Goal: Navigation & Orientation: Locate item on page

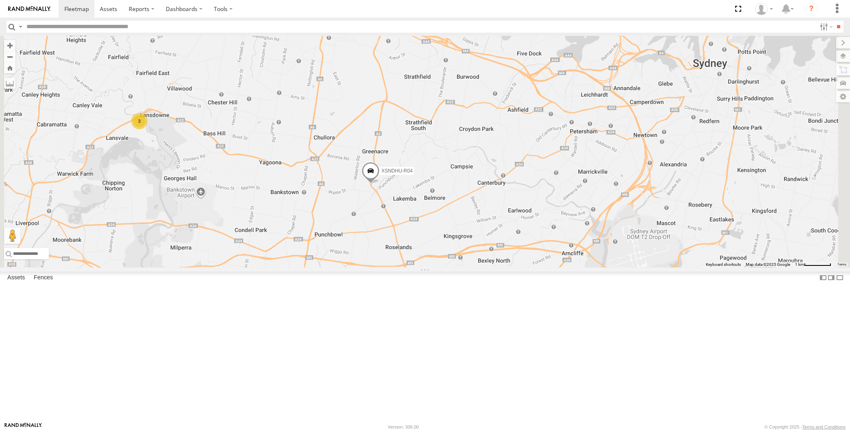
click at [380, 184] on span at bounding box center [371, 173] width 18 height 22
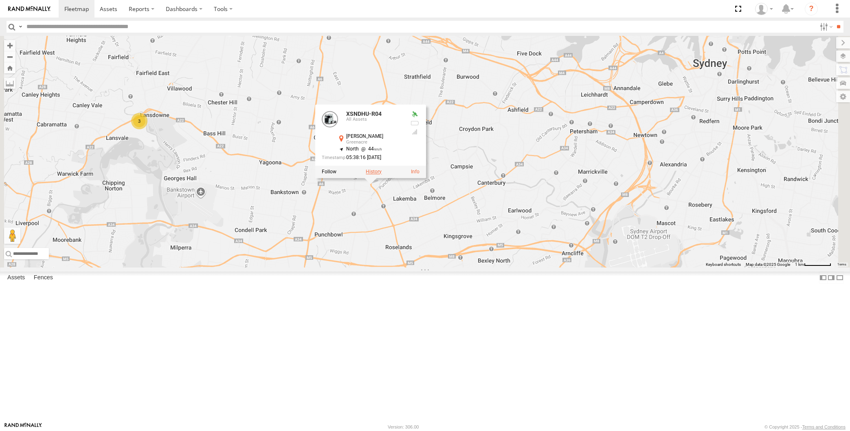
click at [382, 174] on label at bounding box center [374, 172] width 16 height 6
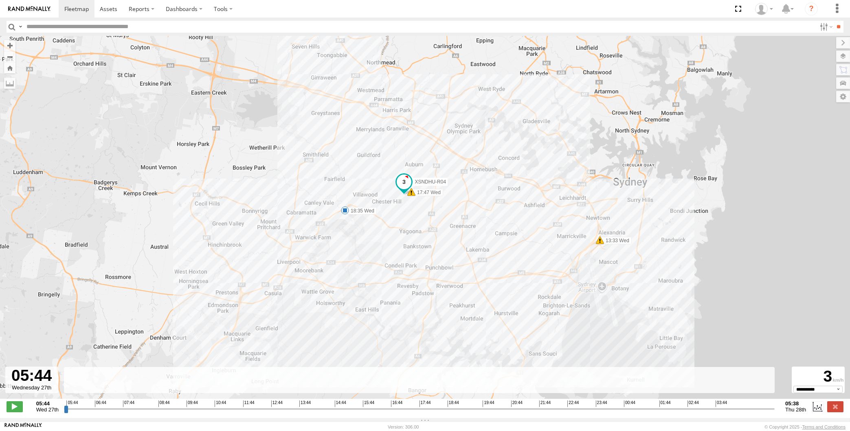
click at [736, 411] on input "range" at bounding box center [419, 409] width 711 height 8
click at [747, 412] on input "range" at bounding box center [419, 409] width 711 height 8
click at [759, 412] on input "range" at bounding box center [419, 409] width 711 height 8
click at [764, 412] on input "range" at bounding box center [419, 409] width 711 height 8
click at [767, 412] on input "range" at bounding box center [419, 409] width 711 height 8
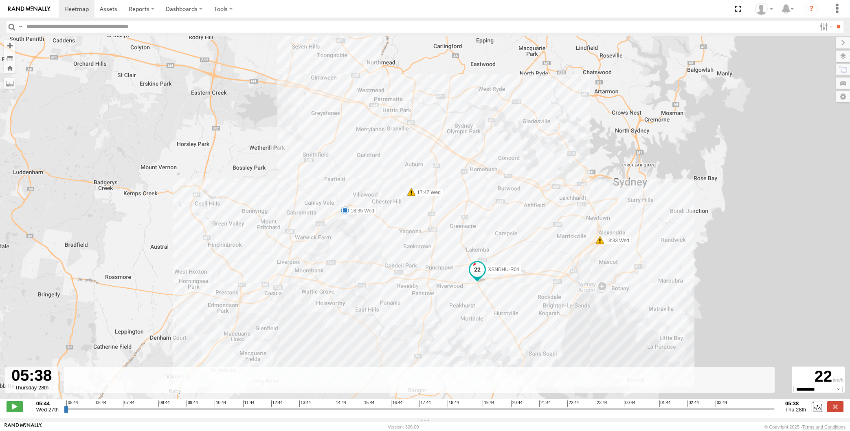
click at [773, 412] on input "range" at bounding box center [419, 409] width 711 height 8
click at [777, 411] on div "05:44 Wed 27th Created with Highcharts 6.0.7 [DOMAIN_NAME] 05:44 06:44 07:44 08…" at bounding box center [425, 406] width 837 height 12
drag, startPoint x: 771, startPoint y: 413, endPoint x: 776, endPoint y: 413, distance: 5.3
click at [775, 412] on input "range" at bounding box center [419, 409] width 711 height 8
click at [838, 411] on label at bounding box center [835, 406] width 16 height 11
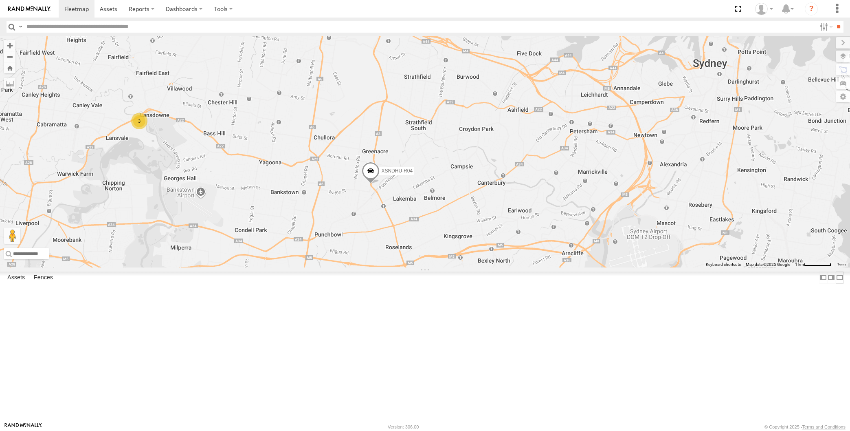
click at [836, 283] on label at bounding box center [840, 277] width 8 height 12
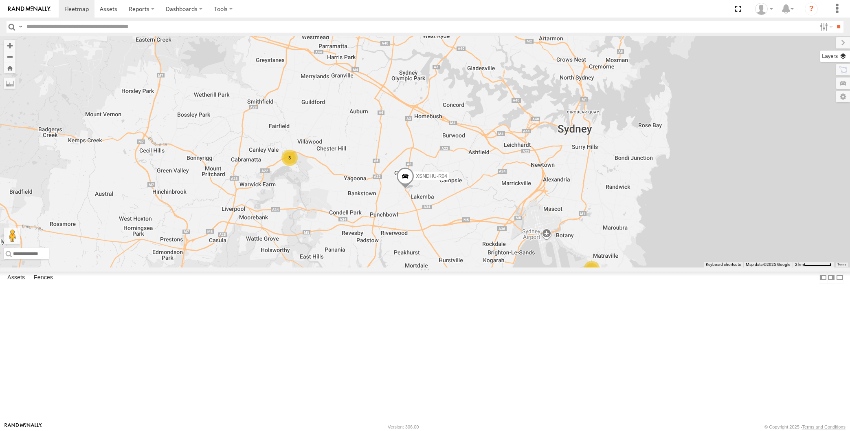
click at [844, 55] on label at bounding box center [835, 56] width 30 height 11
click at [0, 0] on span "Basemaps" at bounding box center [0, 0] width 0 height 0
click at [0, 0] on span "Satellite + Roadmap" at bounding box center [0, 0] width 0 height 0
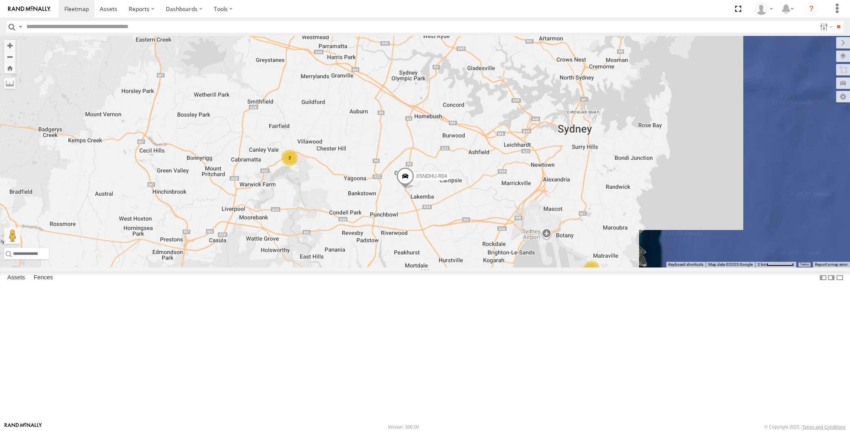
click at [0, 0] on span "Overlays" at bounding box center [0, 0] width 0 height 0
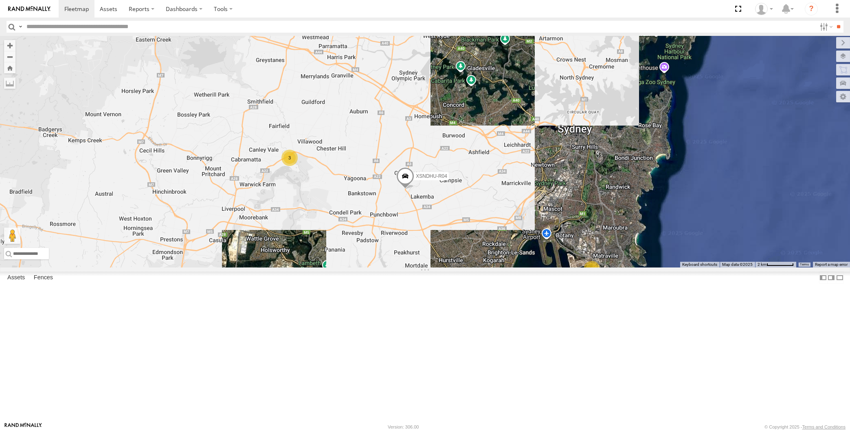
click at [0, 0] on span "Traffic" at bounding box center [0, 0] width 0 height 0
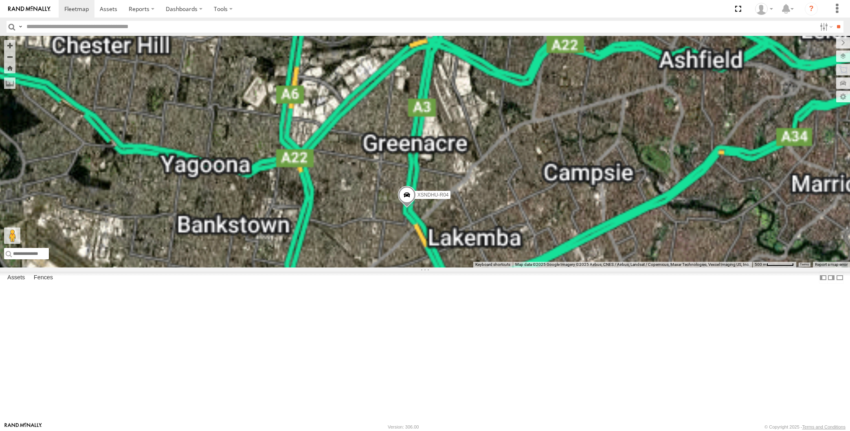
drag, startPoint x: 445, startPoint y: 290, endPoint x: 451, endPoint y: 279, distance: 12.2
click at [450, 267] on div "XSNDHU-R04 RJ5911-R79" at bounding box center [425, 151] width 850 height 231
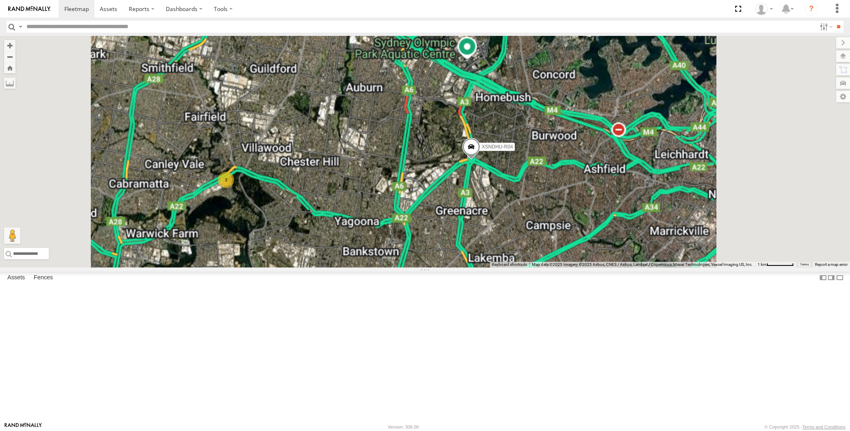
drag, startPoint x: 609, startPoint y: 306, endPoint x: 570, endPoint y: 290, distance: 41.3
click at [581, 267] on div "XSNDHU-R04 RJ5911-R79 3" at bounding box center [425, 151] width 850 height 231
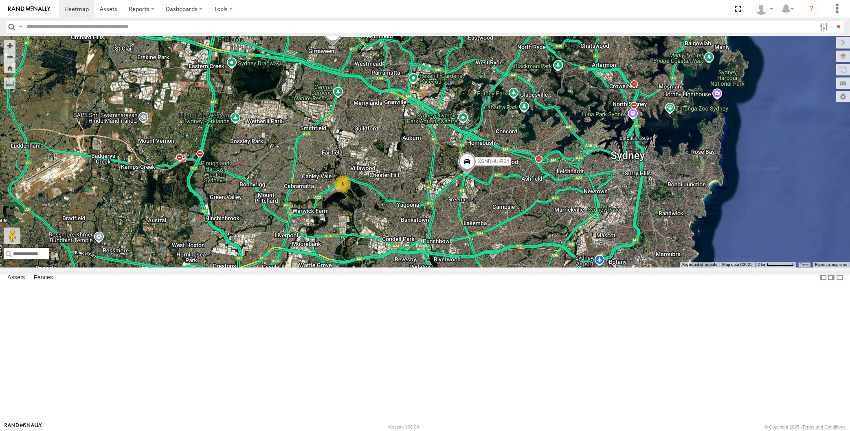
drag, startPoint x: 630, startPoint y: 316, endPoint x: 624, endPoint y: 296, distance: 21.3
click at [624, 267] on div "XSNDHU-R04 RJ5911-R79 3 3" at bounding box center [425, 151] width 850 height 231
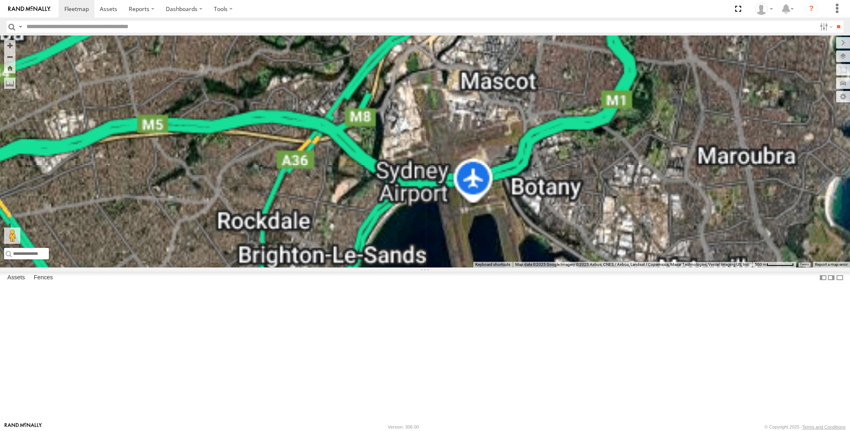
drag, startPoint x: 640, startPoint y: 314, endPoint x: 621, endPoint y: 264, distance: 53.8
click at [623, 267] on div "XSNDHU-R04 RJ5911-R79" at bounding box center [425, 151] width 850 height 231
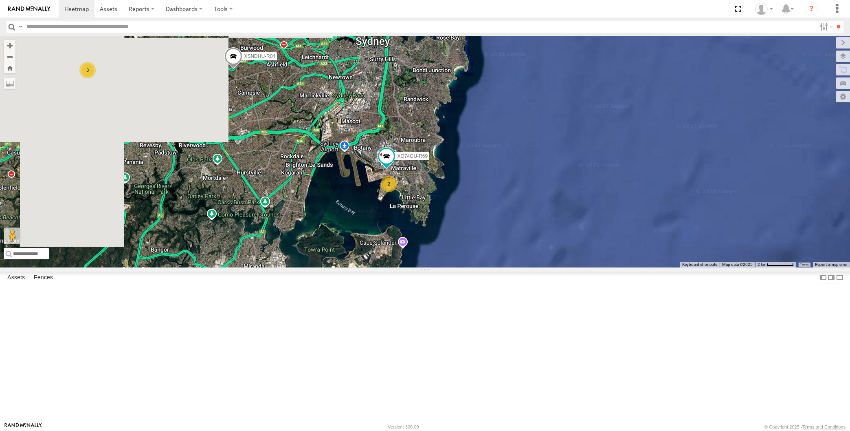
click at [327, 230] on div "XSNDHU-R04 RJ5911-R79 XO74GU-R69 2 3" at bounding box center [425, 151] width 850 height 231
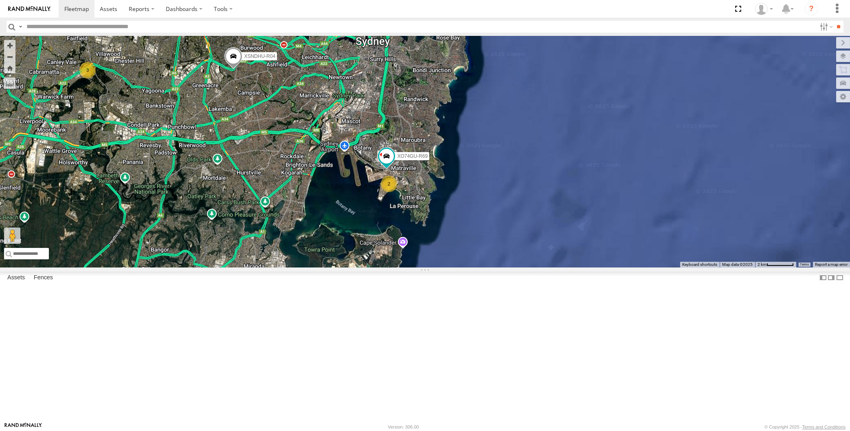
drag, startPoint x: 281, startPoint y: 257, endPoint x: 277, endPoint y: 243, distance: 14.8
click at [278, 246] on div "XSNDHU-R04 RJ5911-R79 XO74GU-R69 2 3" at bounding box center [425, 151] width 850 height 231
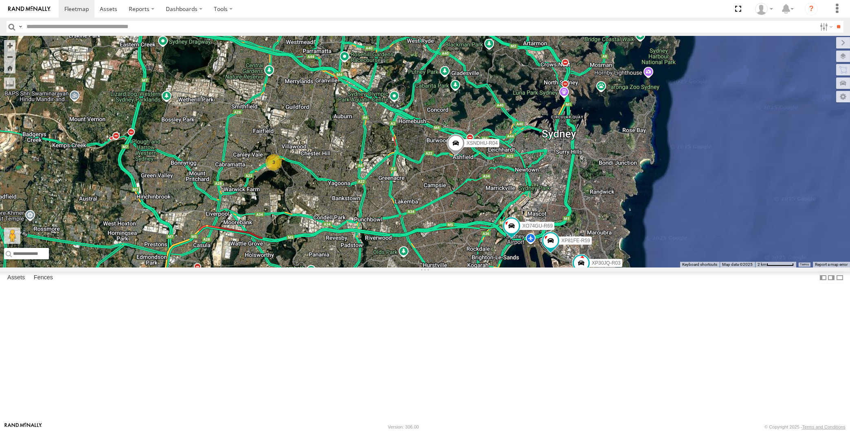
click at [471, 267] on div "XP30JQ-R03 XSNDHU-R04 3 RJ5911-R79 XP81FE-R59 XO74GU-R69" at bounding box center [425, 151] width 850 height 231
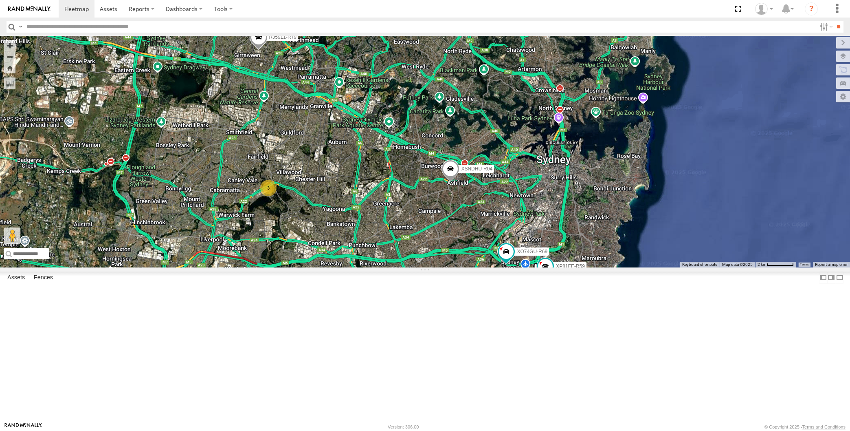
drag, startPoint x: 478, startPoint y: 307, endPoint x: 478, endPoint y: 291, distance: 15.9
click at [478, 267] on div "XP30JQ-R03 XSNDHU-R04 RJ5911-R79 XP81FE-R59 XO74GU-R69 3" at bounding box center [425, 151] width 850 height 231
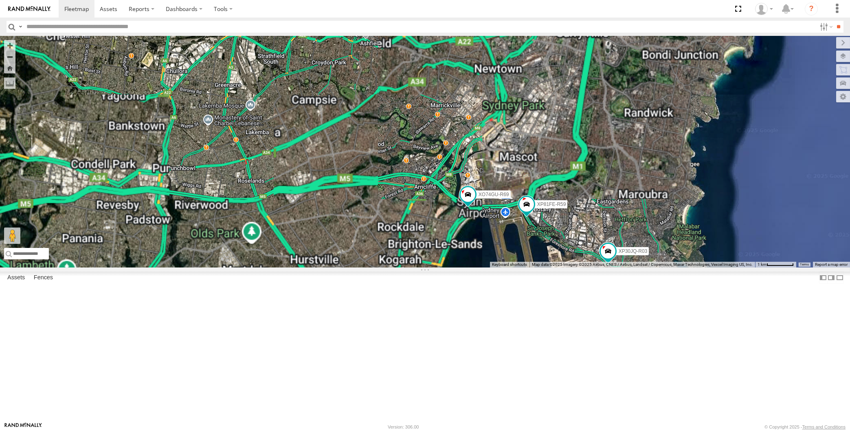
drag, startPoint x: 541, startPoint y: 362, endPoint x: 546, endPoint y: 354, distance: 9.9
click at [545, 267] on div "XP30JQ-R03 XSNDHU-R04 RJ5911-R79 XP81FE-R59 XO74GU-R69 3" at bounding box center [425, 151] width 850 height 231
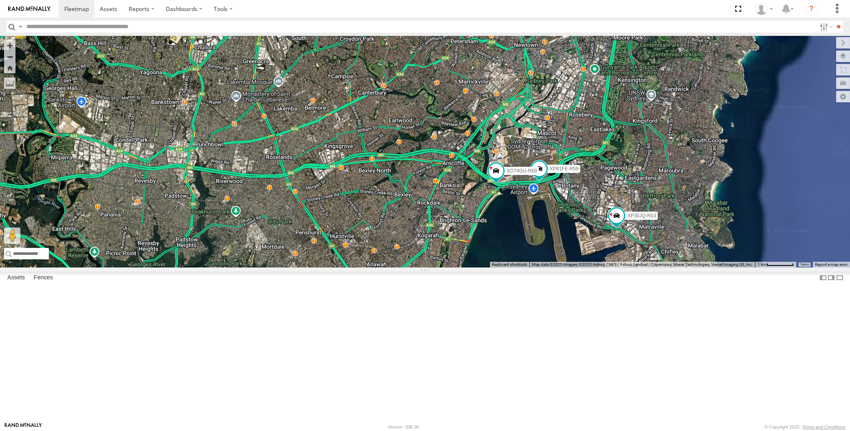
drag, startPoint x: 441, startPoint y: 332, endPoint x: 466, endPoint y: 320, distance: 27.0
click at [466, 267] on div "XP30JQ-R03 XSNDHU-R04 RJ5911-R79 XP81FE-R59 XO74GU-R69 3" at bounding box center [425, 151] width 850 height 231
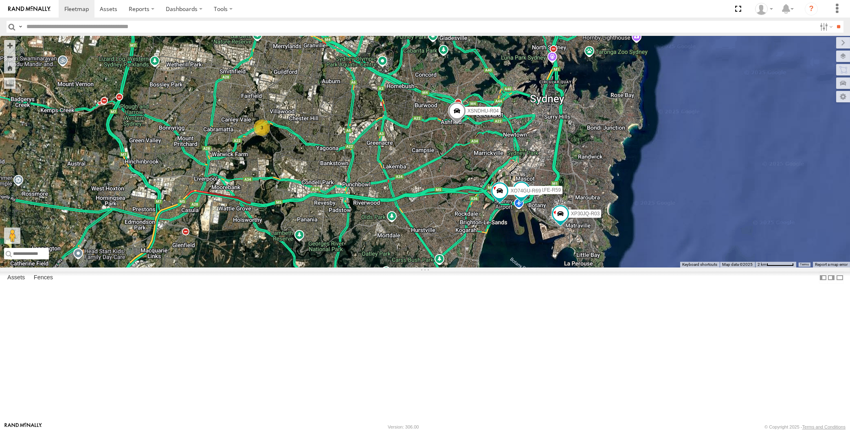
drag, startPoint x: 277, startPoint y: 182, endPoint x: 279, endPoint y: 195, distance: 13.3
click at [279, 195] on div "XP30JQ-R03 XSNDHU-R04 RJ5911-R79 XP81FE-R59 XO74GU-R69 3" at bounding box center [425, 151] width 850 height 231
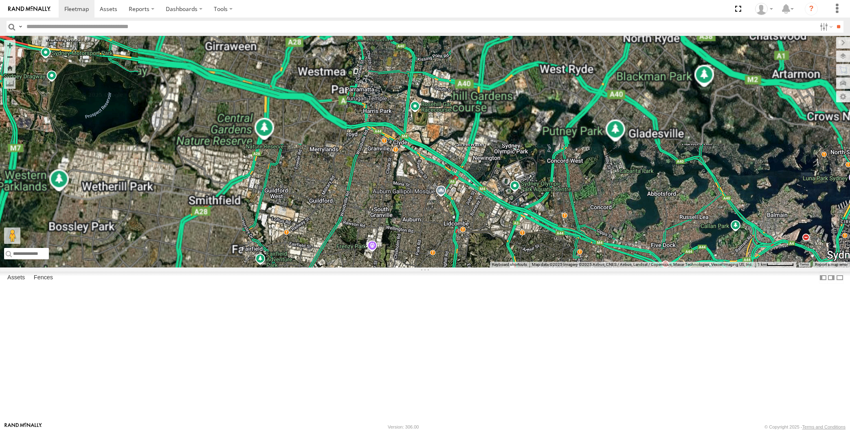
click at [248, 36] on span at bounding box center [253, 25] width 18 height 22
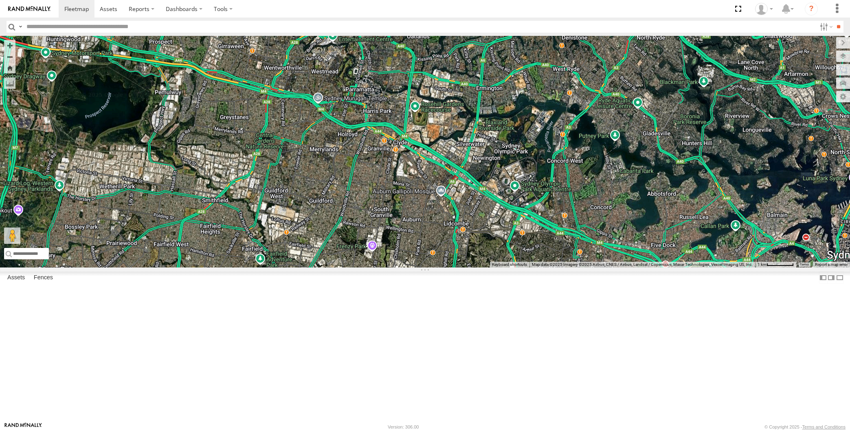
drag, startPoint x: 264, startPoint y: 152, endPoint x: 270, endPoint y: 160, distance: 10.8
click at [269, 160] on div "XP30JQ-R03 XSNDHU-R04 RJ5911-R79 XP81FE-R59 XO74GU-R69 3 RJ5911-R79 -33.79624 ,…" at bounding box center [425, 151] width 850 height 231
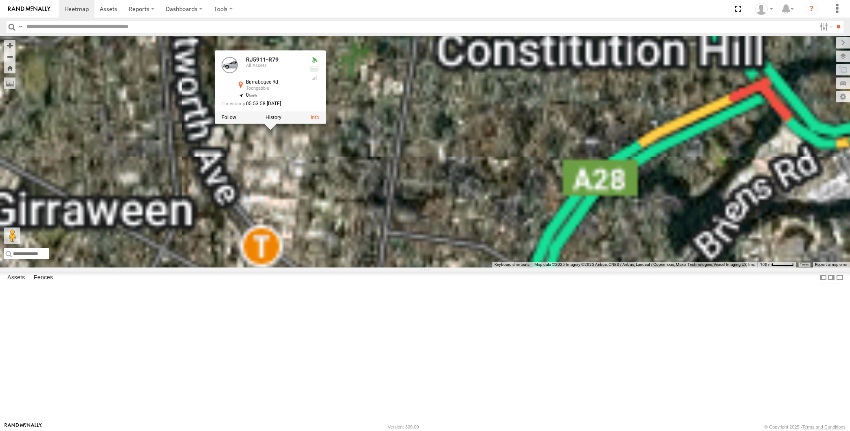
click at [291, 222] on div "XP30JQ-R03 XSNDHU-R04 RJ5911-R79 XP81FE-R59 XO74GU-R69 RJ5911-R79 All Assets Bu…" at bounding box center [425, 151] width 850 height 231
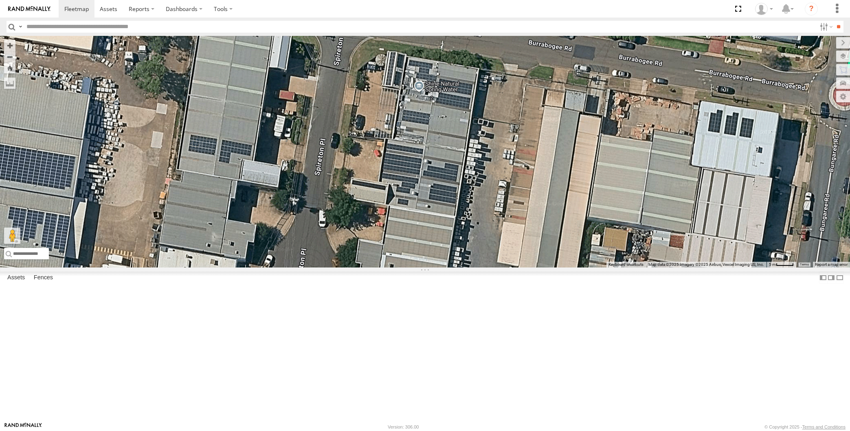
click at [159, 28] on span at bounding box center [158, 17] width 18 height 22
click at [160, 18] on label at bounding box center [161, 16] width 16 height 6
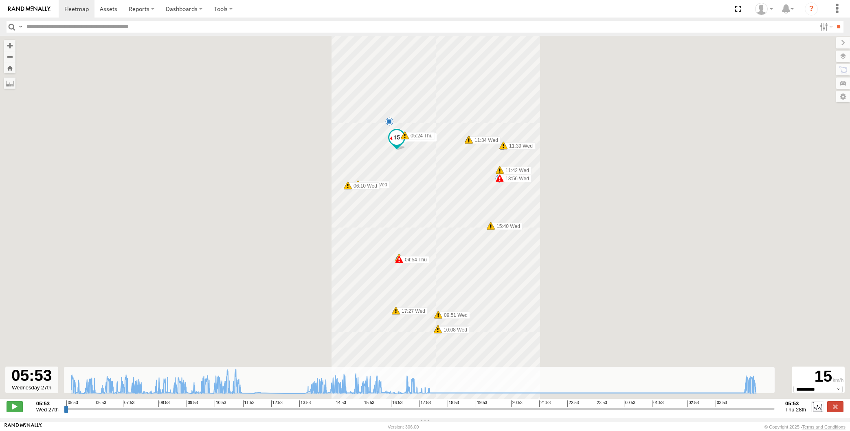
click at [700, 410] on input "range" at bounding box center [419, 409] width 711 height 8
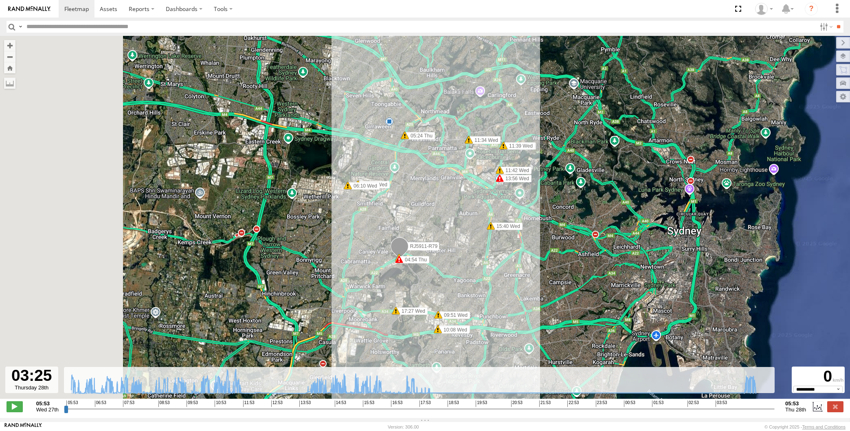
click at [706, 409] on input "range" at bounding box center [419, 409] width 711 height 8
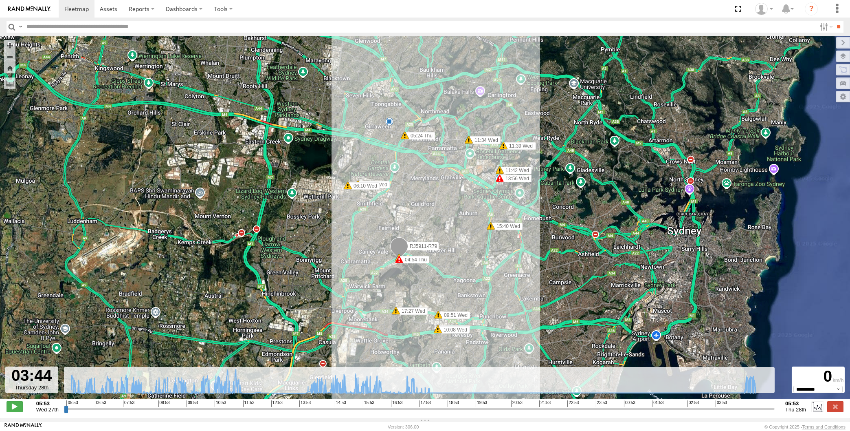
click at [710, 408] on input "range" at bounding box center [419, 409] width 711 height 8
click at [715, 407] on input "range" at bounding box center [419, 409] width 711 height 8
click at [721, 407] on input "range" at bounding box center [419, 409] width 711 height 8
click at [729, 410] on input "range" at bounding box center [419, 409] width 711 height 8
click at [735, 410] on input "range" at bounding box center [419, 409] width 711 height 8
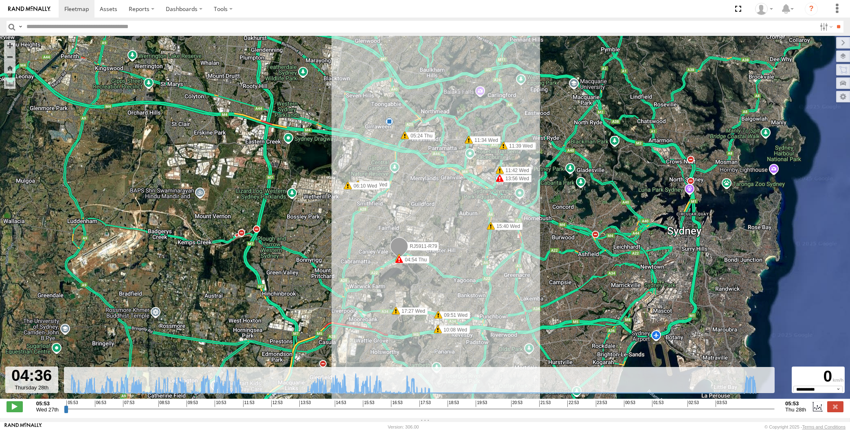
click at [741, 409] on input "range" at bounding box center [419, 409] width 711 height 8
click at [742, 409] on input "range" at bounding box center [419, 409] width 711 height 8
click at [742, 408] on input "range" at bounding box center [419, 409] width 711 height 8
drag, startPoint x: 744, startPoint y: 408, endPoint x: 749, endPoint y: 408, distance: 4.5
click at [748, 408] on input "range" at bounding box center [419, 409] width 711 height 8
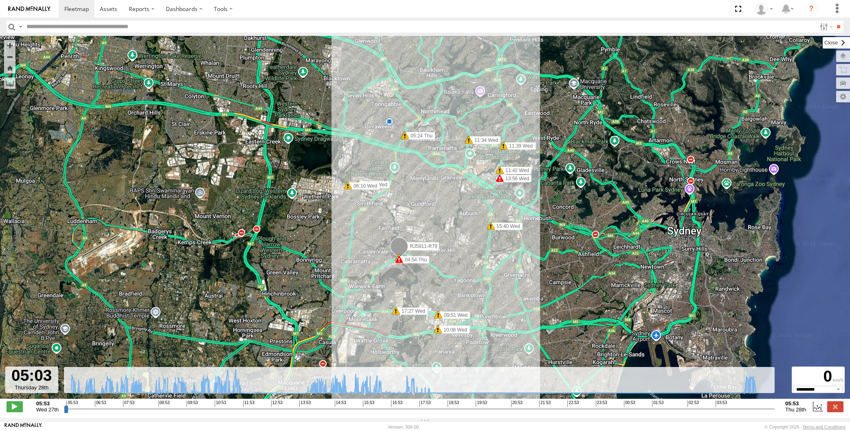
click at [823, 43] on label at bounding box center [836, 42] width 27 height 11
click at [762, 412] on input "range" at bounding box center [419, 409] width 711 height 8
drag, startPoint x: 767, startPoint y: 408, endPoint x: 825, endPoint y: 413, distance: 58.9
type input "**********"
click at [775, 412] on input "range" at bounding box center [419, 409] width 711 height 8
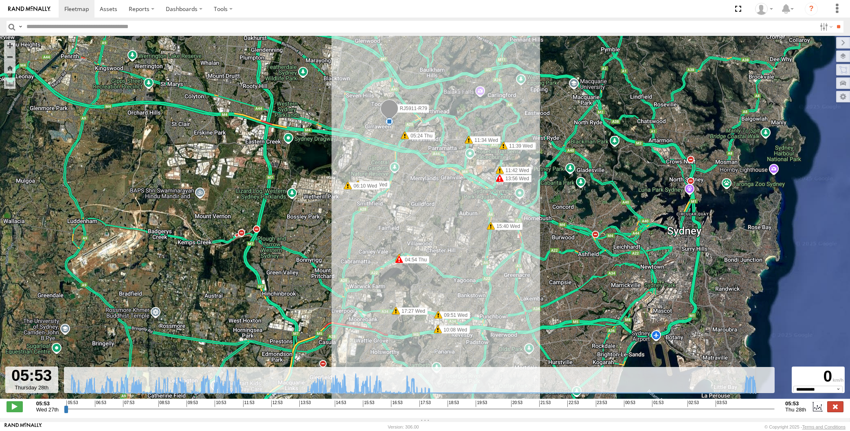
click at [834, 407] on label at bounding box center [835, 406] width 16 height 11
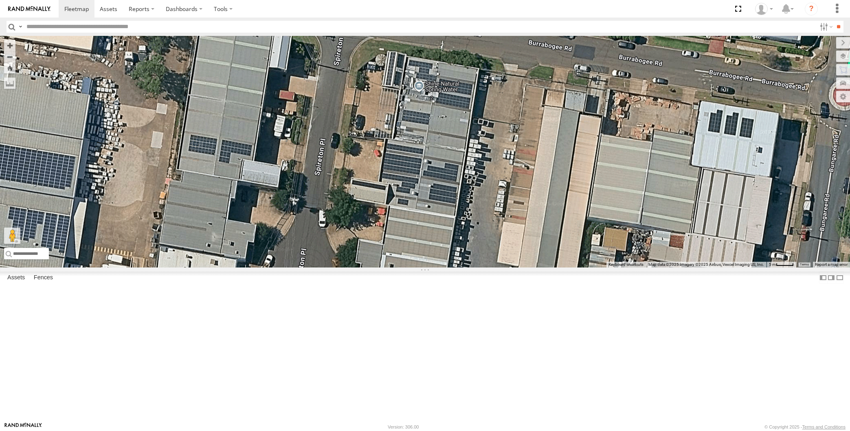
drag, startPoint x: 230, startPoint y: 257, endPoint x: 331, endPoint y: 278, distance: 103.1
click at [327, 267] on div "RJ5911-R79" at bounding box center [425, 151] width 850 height 231
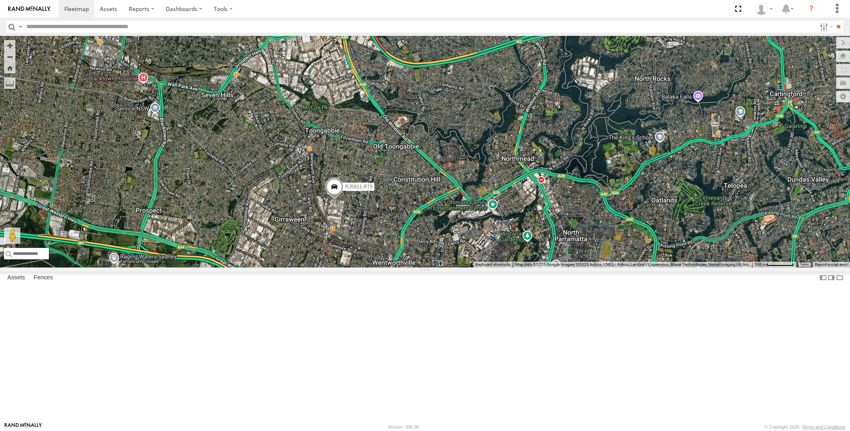
drag, startPoint x: 490, startPoint y: 316, endPoint x: 495, endPoint y: 245, distance: 71.0
click at [495, 245] on div "RJ5911-R79" at bounding box center [425, 151] width 850 height 231
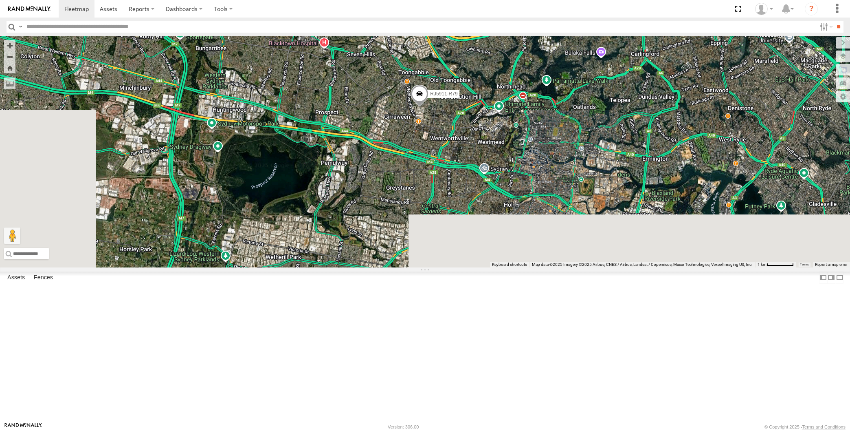
drag, startPoint x: 530, startPoint y: 293, endPoint x: 507, endPoint y: 274, distance: 30.4
click at [510, 267] on div "RJ5911-R79" at bounding box center [425, 151] width 850 height 231
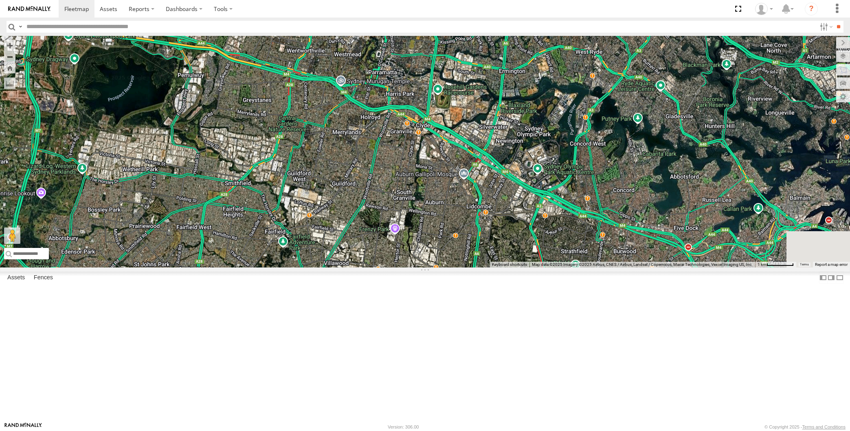
drag, startPoint x: 531, startPoint y: 310, endPoint x: 520, endPoint y: 294, distance: 19.7
click at [528, 267] on div "XSNDHU-R04 RJ5911-R79 3" at bounding box center [425, 151] width 850 height 231
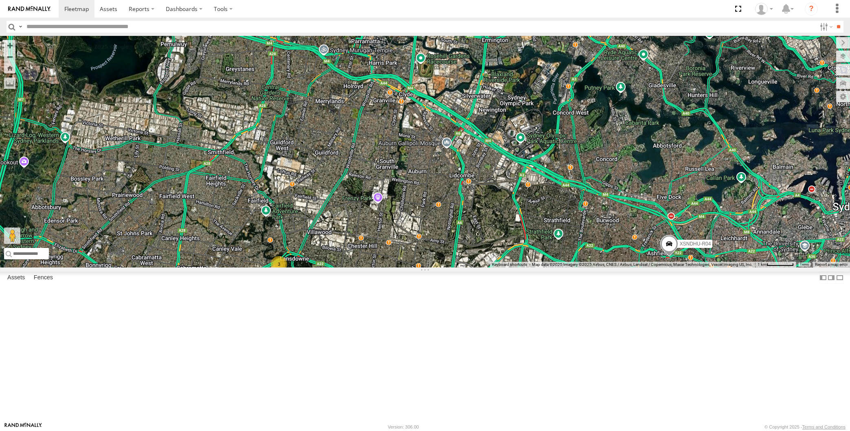
click at [667, 257] on span at bounding box center [669, 246] width 18 height 22
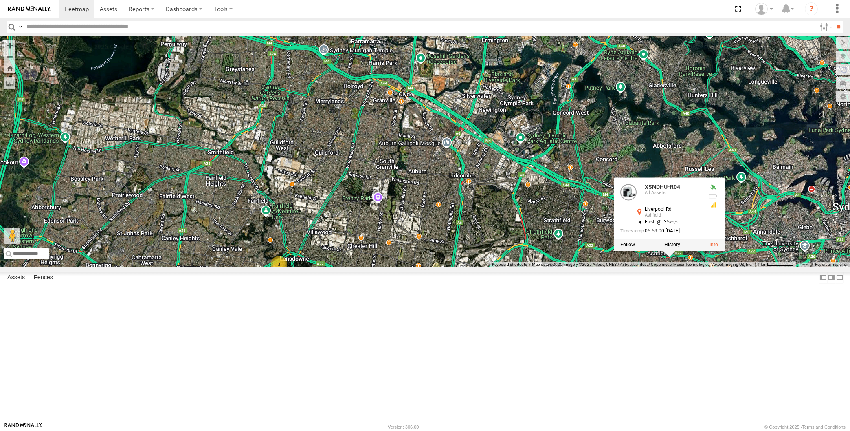
click at [701, 267] on div "XSNDHU-R04 RJ5911-R79 3 XSNDHU-R04 All Assets [GEOGRAPHIC_DATA] -33.89026 , 151…" at bounding box center [425, 151] width 850 height 231
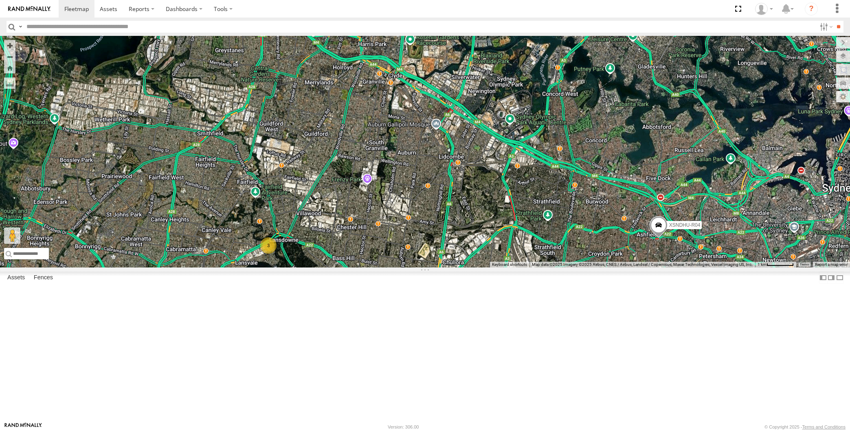
drag, startPoint x: 722, startPoint y: 345, endPoint x: 708, endPoint y: 321, distance: 28.1
click at [718, 267] on div "XSNDHU-R04 RJ5911-R79 3" at bounding box center [425, 151] width 850 height 231
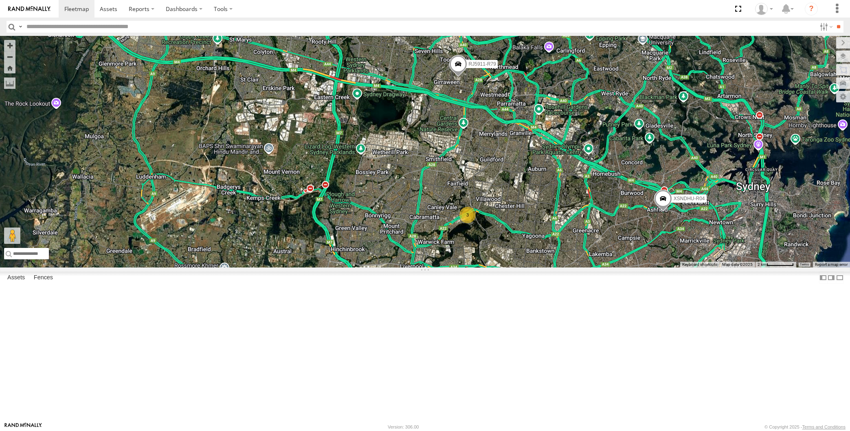
drag, startPoint x: 648, startPoint y: 356, endPoint x: 627, endPoint y: 339, distance: 27.0
click at [628, 267] on div "XP30JQ-R03 XSNDHU-R04 RJ5911-R79 XP81FE-R59 XO74GU-R69 3" at bounding box center [425, 151] width 850 height 231
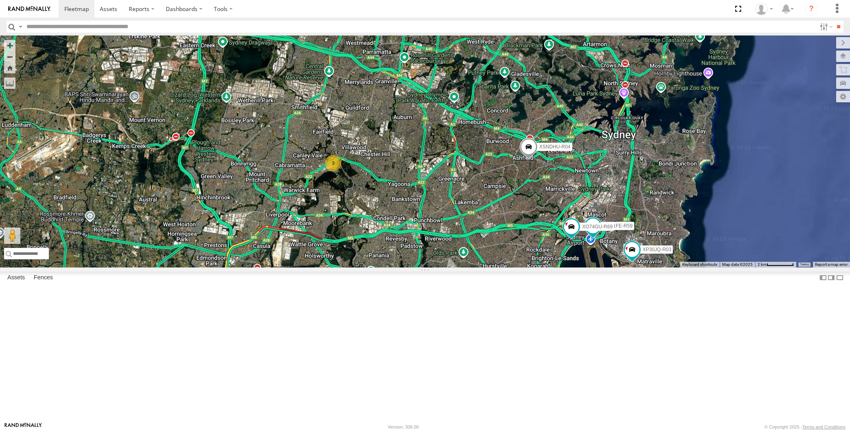
drag, startPoint x: 604, startPoint y: 328, endPoint x: 497, endPoint y: 292, distance: 113.2
click at [497, 267] on div "XP30JQ-R03 XSNDHU-R04 RJ5911-R79 XP81FE-R59 XO74GU-R69 3" at bounding box center [425, 151] width 850 height 231
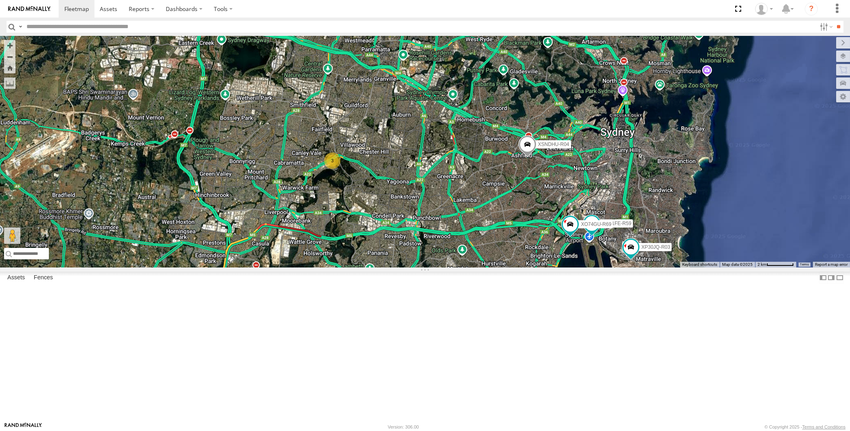
drag, startPoint x: 578, startPoint y: 340, endPoint x: 584, endPoint y: 335, distance: 7.5
click at [584, 267] on div "XP30JQ-R03 XSNDHU-R04 RJ5911-R79 XP81FE-R59 XO74GU-R69 3" at bounding box center [425, 151] width 850 height 231
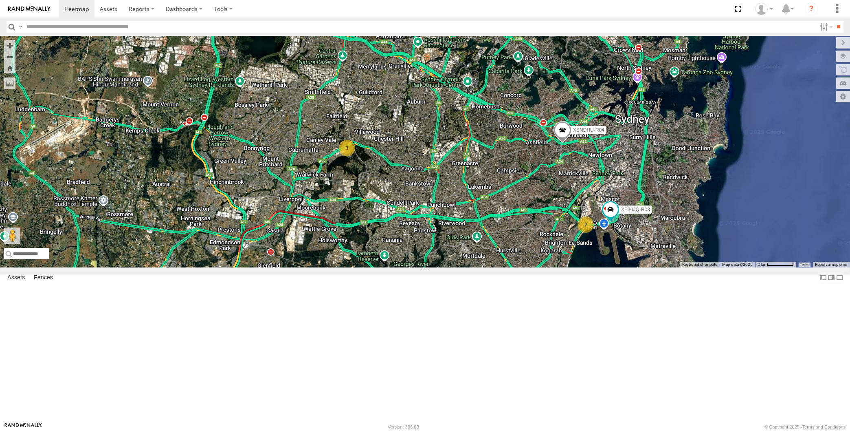
drag, startPoint x: 599, startPoint y: 355, endPoint x: 592, endPoint y: 348, distance: 9.8
click at [593, 267] on div "XP30JQ-R03 XSNDHU-R04 RJ5911-R79 3 2" at bounding box center [425, 151] width 850 height 231
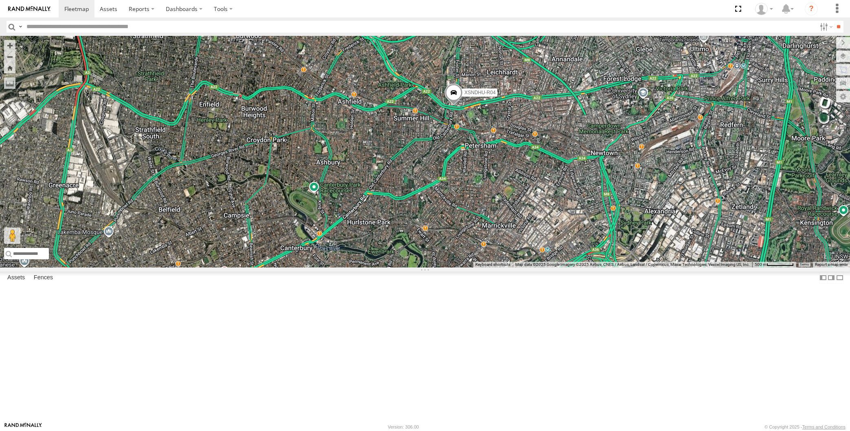
click at [518, 227] on div "XP30JQ-R03 XSNDHU-R04 RJ5911-R79 XP81FE-R59 XO74GU-R69" at bounding box center [425, 151] width 850 height 231
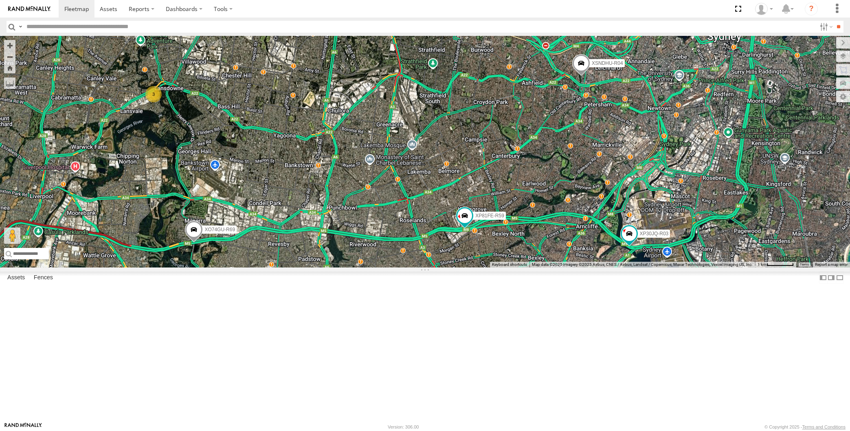
click at [304, 267] on div "XSNDHU-R04 RJ5911-R79 XP81FE-R59 XP30JQ-R03 3 XO74GU-R69" at bounding box center [425, 151] width 850 height 231
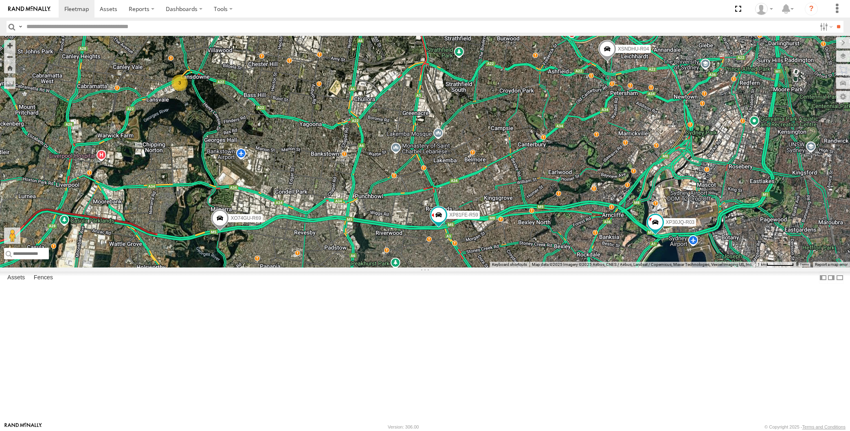
drag, startPoint x: 471, startPoint y: 358, endPoint x: 472, endPoint y: 353, distance: 5.0
click at [471, 267] on div "XSNDHU-R04 RJ5911-R79 XP81FE-R59 XP30JQ-R03 3 XO74GU-R69" at bounding box center [425, 151] width 850 height 231
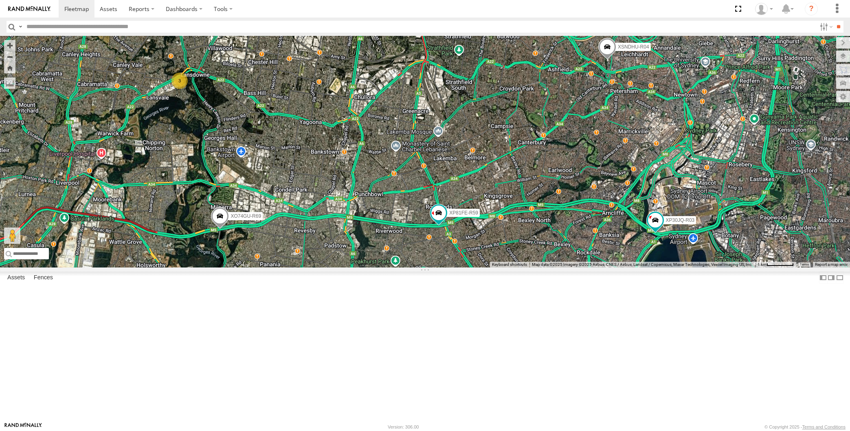
click at [473, 267] on div "XSNDHU-R04 RJ5911-R79 XP81FE-R59 XP30JQ-R03 3 XO74GU-R69" at bounding box center [425, 151] width 850 height 231
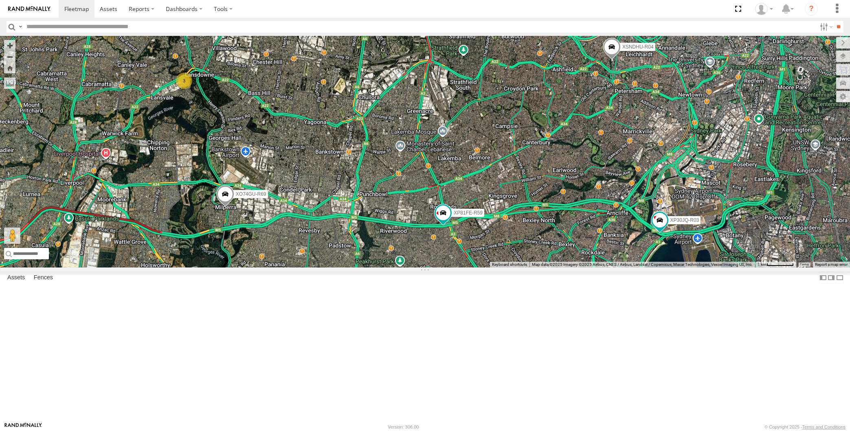
drag, startPoint x: 402, startPoint y: 352, endPoint x: 405, endPoint y: 330, distance: 22.1
click at [405, 267] on div "XSNDHU-R04 RJ5911-R79 XP81FE-R59 XP30JQ-R03 3 XO74GU-R69" at bounding box center [425, 151] width 850 height 231
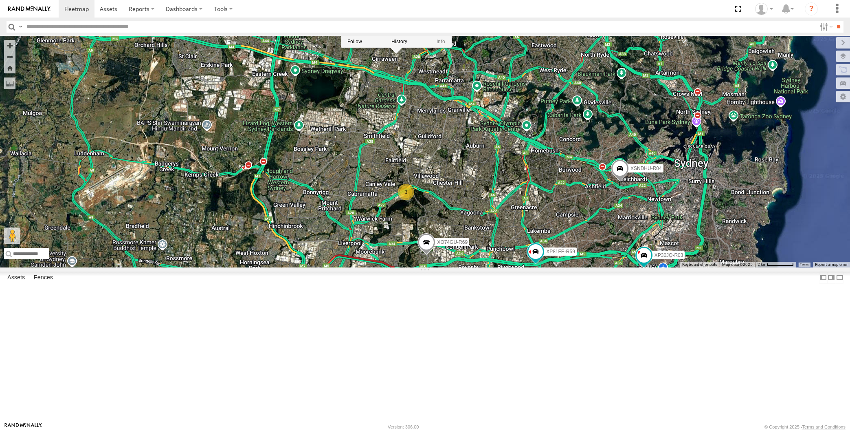
drag, startPoint x: 395, startPoint y: 141, endPoint x: 413, endPoint y: 206, distance: 68.0
click at [412, 207] on div "XSNDHU-R04 RJ5911-R79 XP81FE-R59 XP30JQ-R03 XO74GU-R69 3 RJ5911-R79 -33.79624 ,…" at bounding box center [425, 151] width 850 height 231
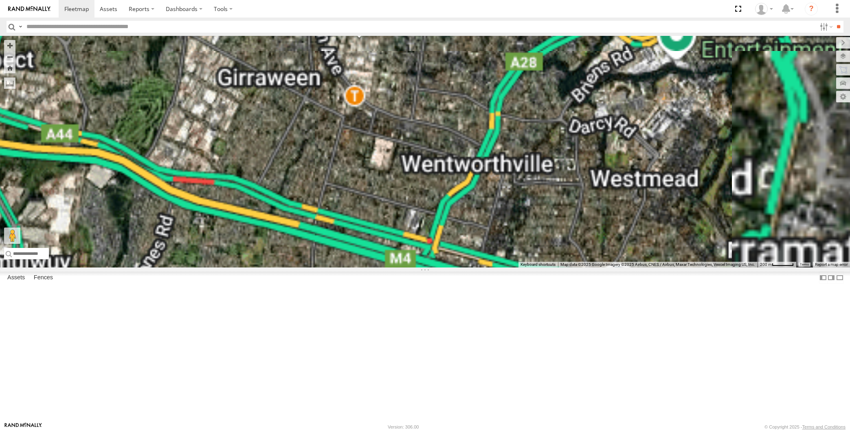
drag, startPoint x: 395, startPoint y: 145, endPoint x: 399, endPoint y: 186, distance: 41.4
click at [399, 186] on div "XSNDHU-R04 RJ5911-R79 XP81FE-R59 XP30JQ-R03 XO74GU-R69 RJ5911-R79 All Assets Bu…" at bounding box center [425, 151] width 850 height 231
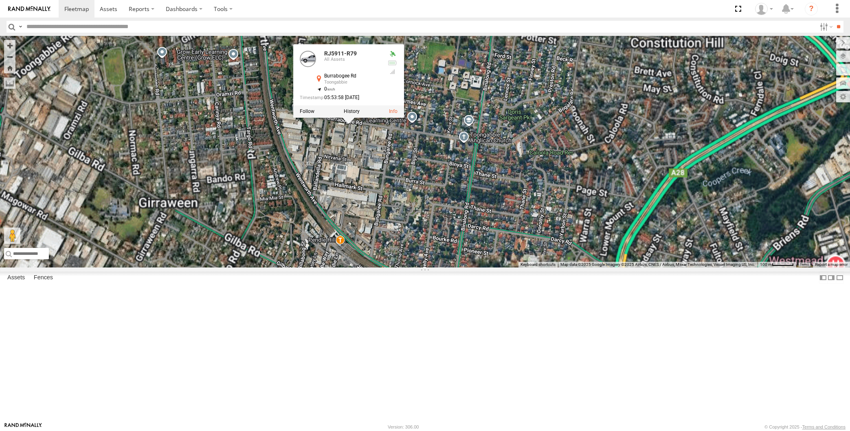
click at [347, 215] on div "XSNDHU-R04 RJ5911-R79 XP81FE-R59 XP30JQ-R03 XO74GU-R69 RJ5911-R79 All Assets Bu…" at bounding box center [425, 151] width 850 height 231
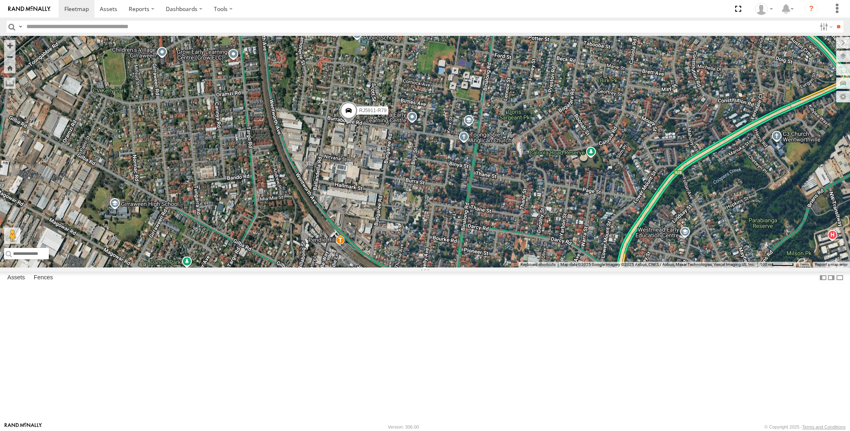
click at [353, 124] on span at bounding box center [348, 113] width 18 height 22
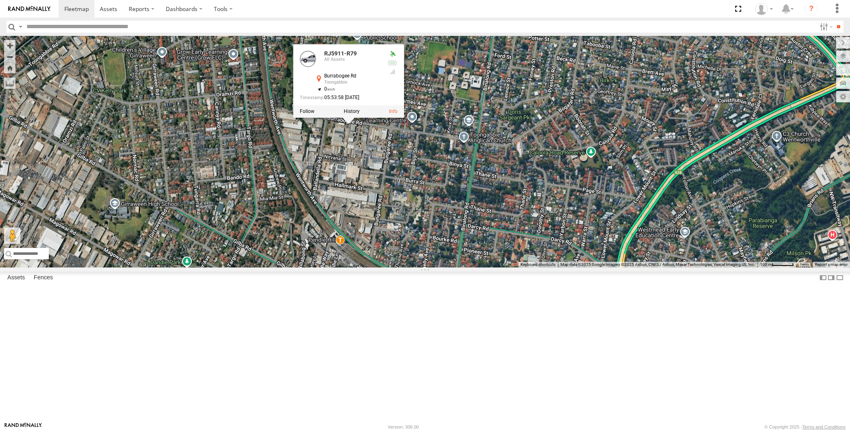
click at [358, 223] on div "XSNDHU-R04 RJ5911-R79 XP81FE-R59 XP30JQ-R03 XO74GU-R69 RJ5911-R79 All Assets Bu…" at bounding box center [425, 151] width 850 height 231
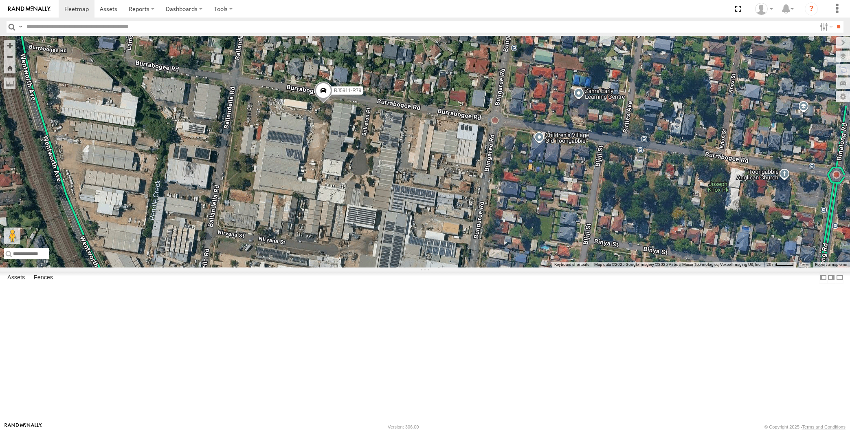
click at [325, 103] on span at bounding box center [323, 92] width 18 height 22
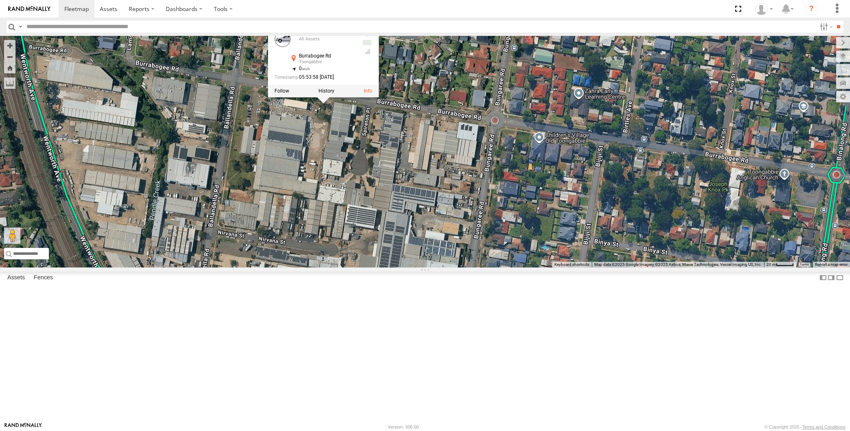
click at [350, 222] on div "XSNDHU-R04 RJ5911-R79 XP81FE-R59 XP30JQ-R03 XO74GU-R69 RJ5911-R79 All Assets Bu…" at bounding box center [425, 151] width 850 height 231
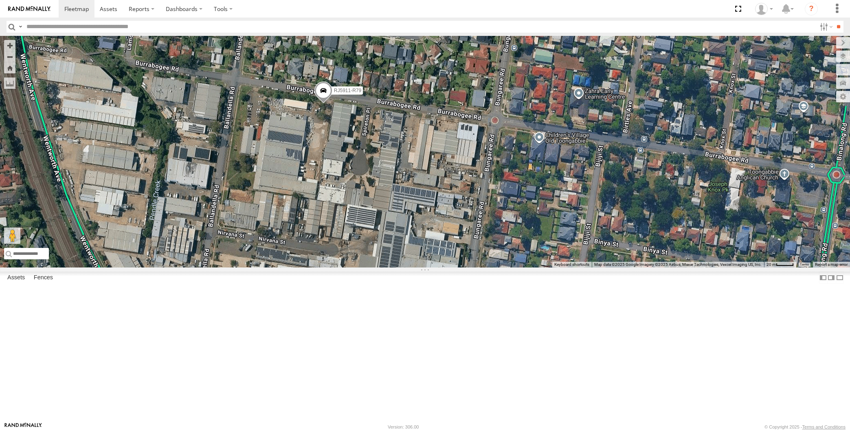
click at [561, 267] on div "XSNDHU-R04 RJ5911-R79 XP81FE-R59 XP30JQ-R03 XO74GU-R69" at bounding box center [425, 151] width 850 height 231
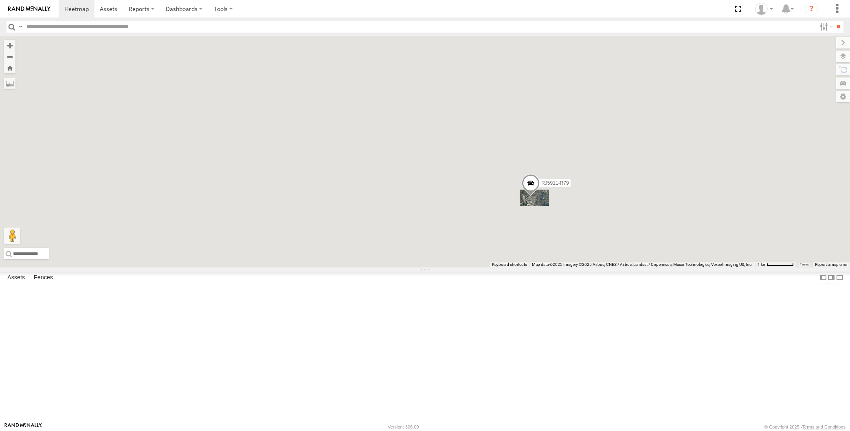
drag, startPoint x: 577, startPoint y: 332, endPoint x: 546, endPoint y: 262, distance: 76.2
click at [563, 267] on div "XSNDHU-R04 RJ5911-R79 XP81FE-R59 XP30JQ-R03 XO74GU-R69" at bounding box center [425, 151] width 850 height 231
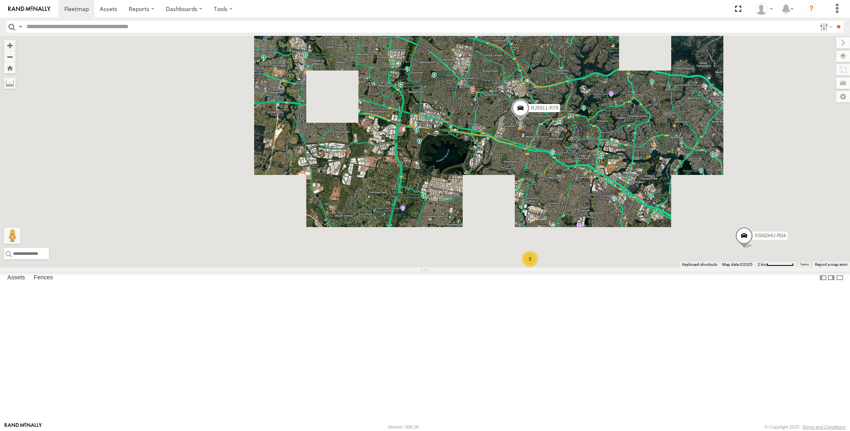
drag, startPoint x: 597, startPoint y: 331, endPoint x: 563, endPoint y: 268, distance: 71.7
click at [574, 267] on div "XSNDHU-R04 RJ5911-R79 XP81FE-R59 XP30JQ-R03 XO74GU-R69 3" at bounding box center [425, 151] width 850 height 231
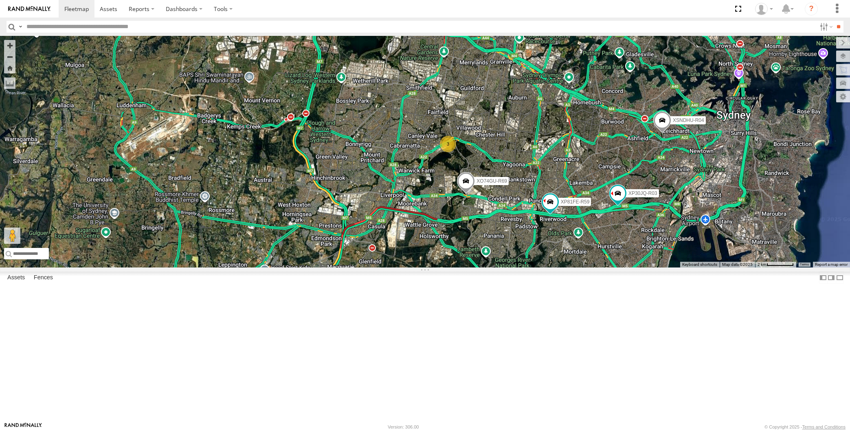
click at [545, 267] on div "XSNDHU-R04 RJ5911-R79 XP81FE-R59 XP30JQ-R03 XO74GU-R69 3" at bounding box center [425, 151] width 850 height 231
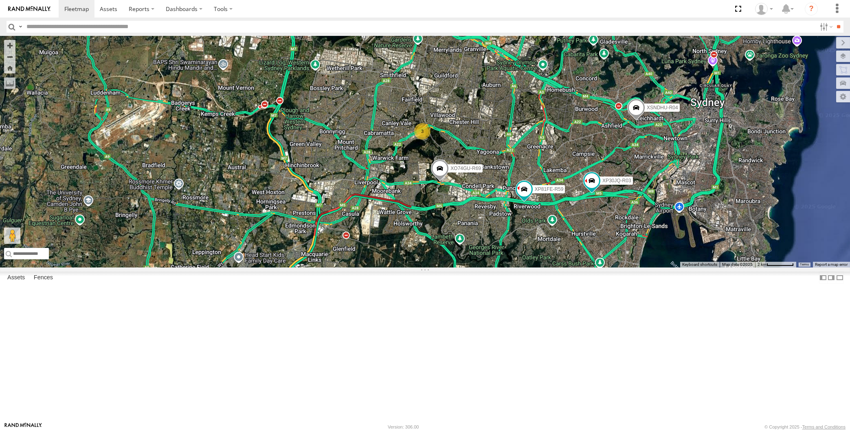
drag, startPoint x: 568, startPoint y: 321, endPoint x: 553, endPoint y: 323, distance: 14.8
click at [554, 267] on div "XSNDHU-R04 RJ5911-R79 XP81FE-R59 XP30JQ-R03 XO74GU-R69 3" at bounding box center [425, 151] width 850 height 231
